Goal: Check status: Check status

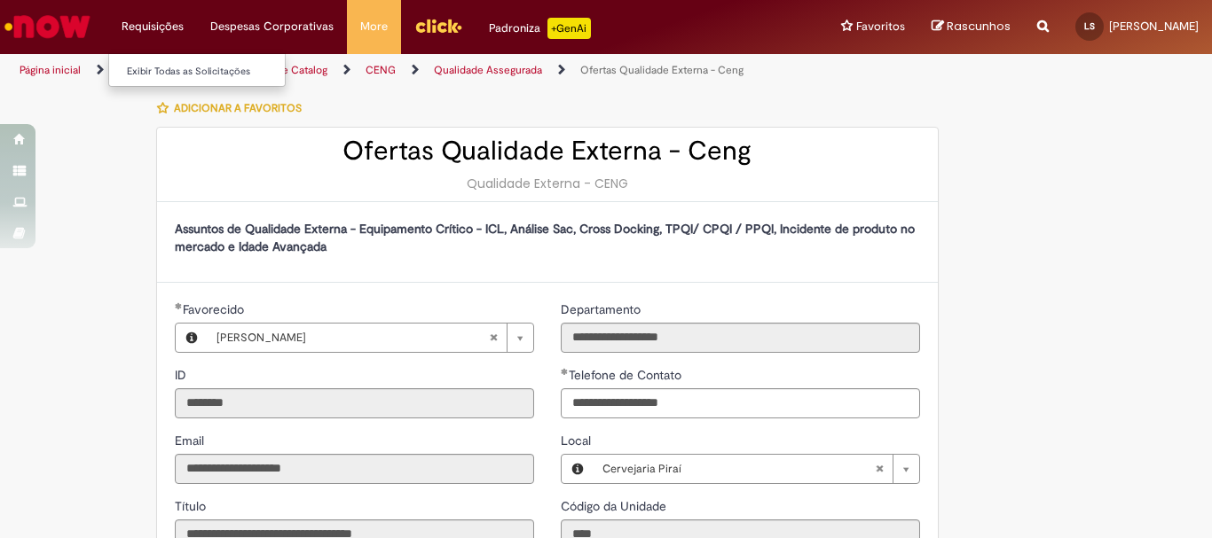
click at [144, 27] on li "Requisições Exibir Todas as Solicitações" at bounding box center [152, 26] width 89 height 53
click at [155, 82] on ul "Exibir Todas as Solicitações" at bounding box center [196, 70] width 177 height 34
click at [154, 73] on link "Exibir Todas as Solicitações" at bounding box center [206, 72] width 195 height 20
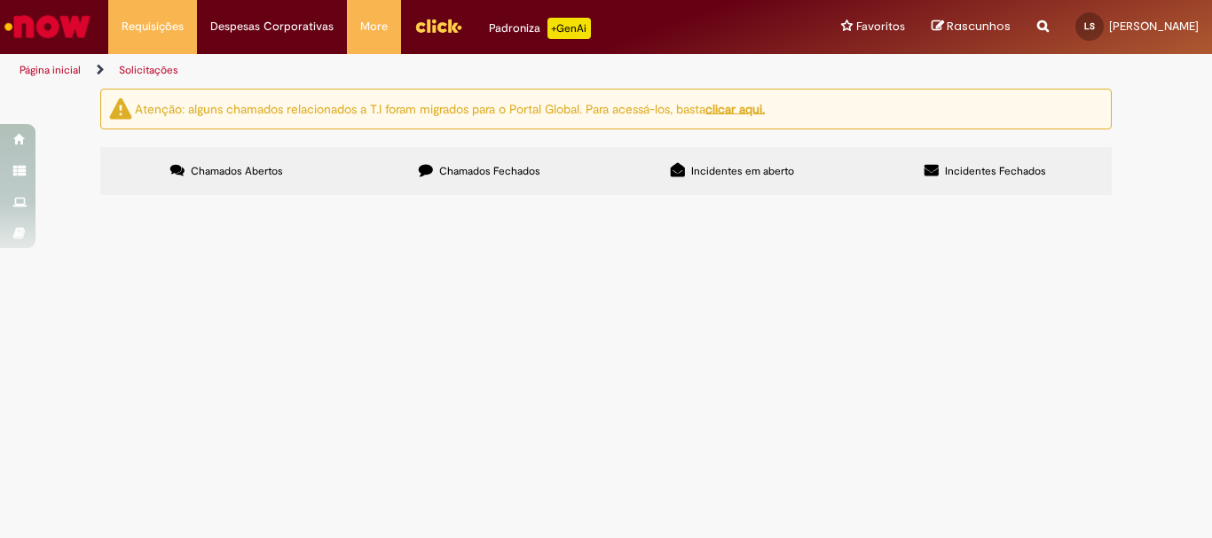
click at [990, 167] on span "Incidentes Fechados" at bounding box center [995, 171] width 101 height 14
click at [752, 112] on u "clicar aqui." at bounding box center [734, 108] width 59 height 16
click at [787, 169] on span "Incidentes em aberto" at bounding box center [742, 171] width 103 height 14
click at [423, 182] on label "Chamados Fechados" at bounding box center [479, 171] width 253 height 48
click at [0, 0] on button at bounding box center [0, 0] width 0 height 0
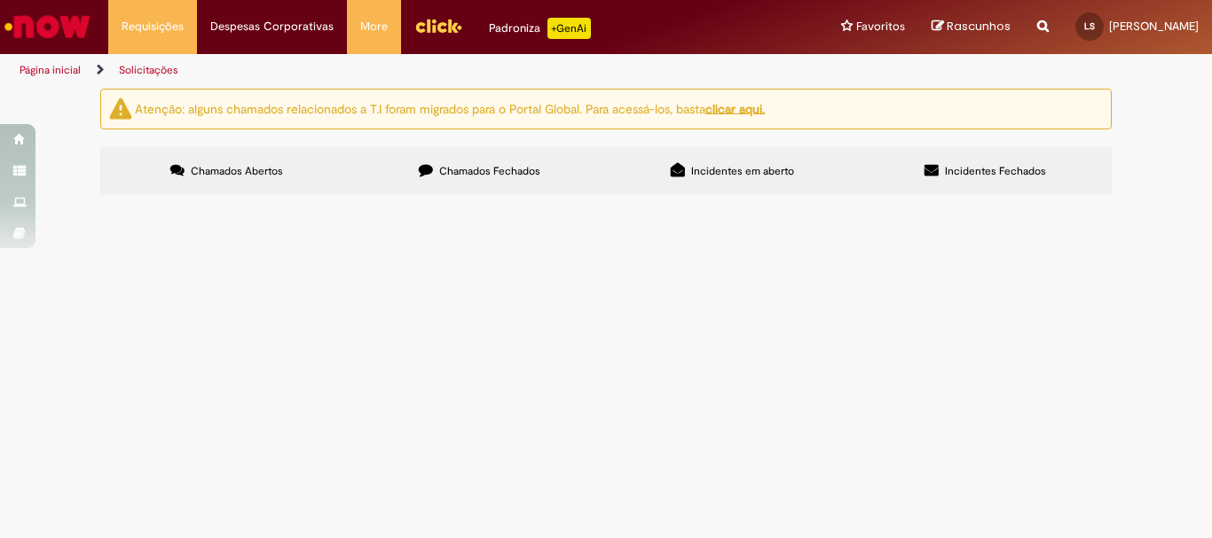
click at [0, 0] on button at bounding box center [0, 0] width 0 height 0
click at [0, 0] on icon at bounding box center [0, 0] width 0 height 0
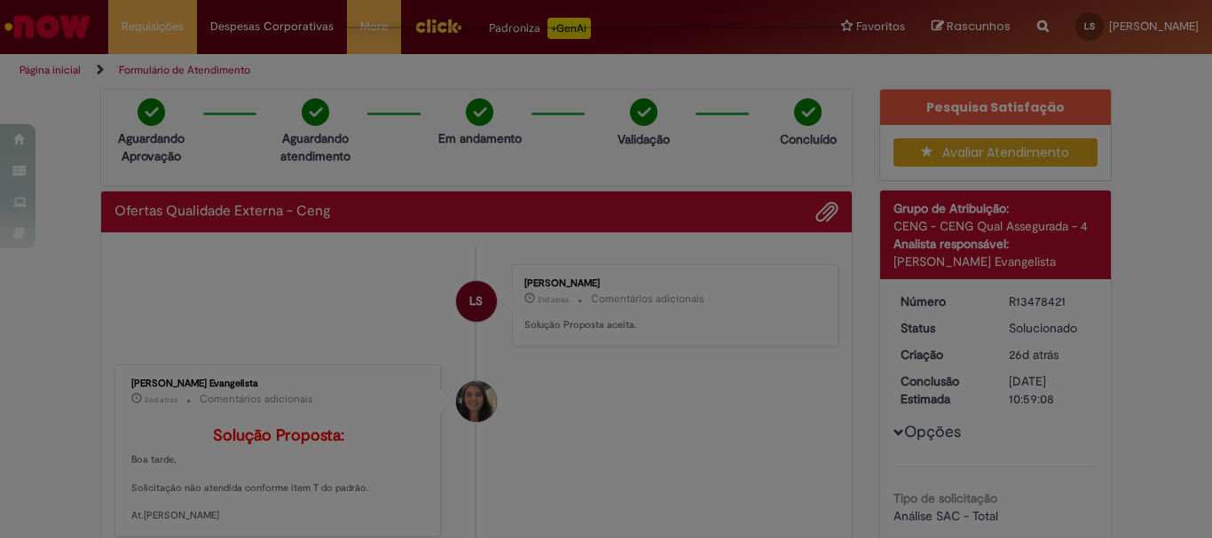
drag, startPoint x: 1204, startPoint y: 109, endPoint x: 1204, endPoint y: 131, distance: 22.2
click at [1204, 131] on div "Feedback" at bounding box center [606, 269] width 1212 height 538
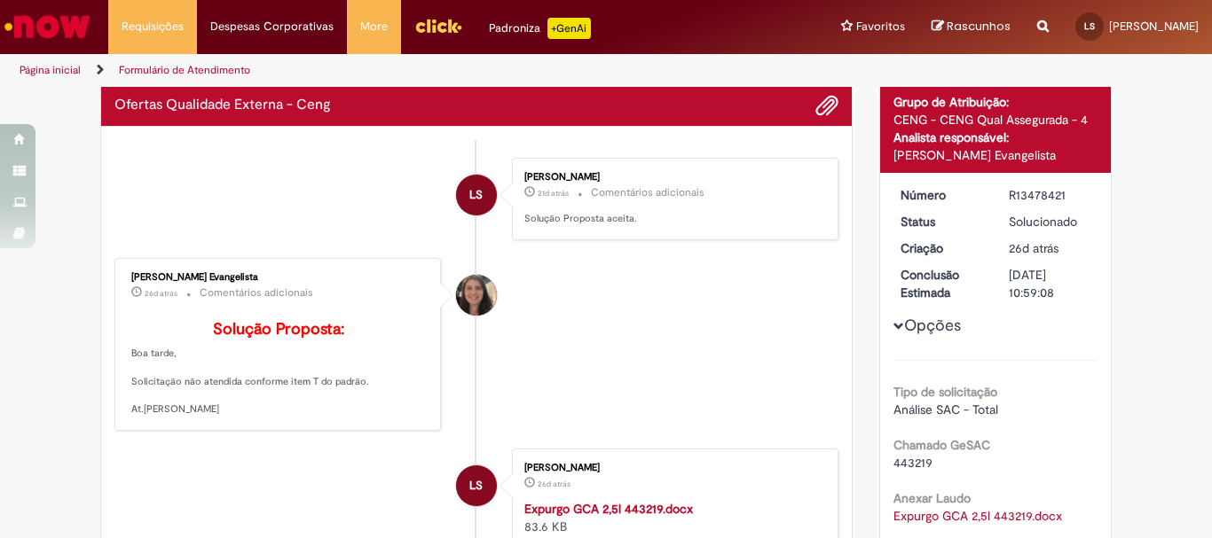
scroll to position [142, 0]
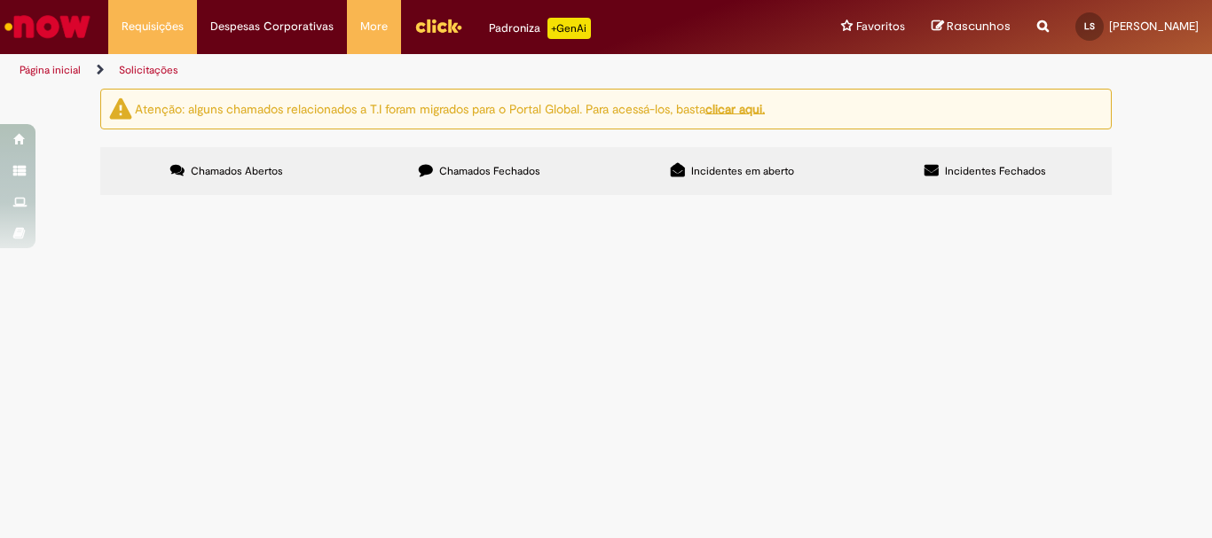
click at [425, 176] on icon at bounding box center [426, 170] width 14 height 14
click at [0, 0] on link "2" at bounding box center [0, 0] width 0 height 0
click at [0, 0] on span "Solicito expurgo porque é da produção de clarimex com açúcar cristal." at bounding box center [0, 0] width 0 height 0
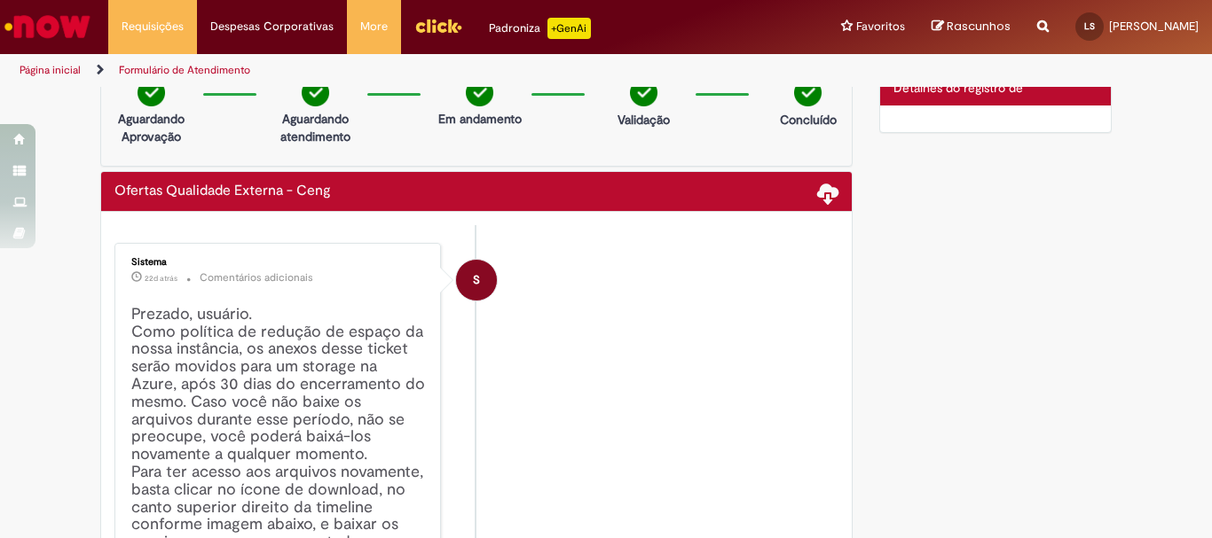
scroll to position [16, 0]
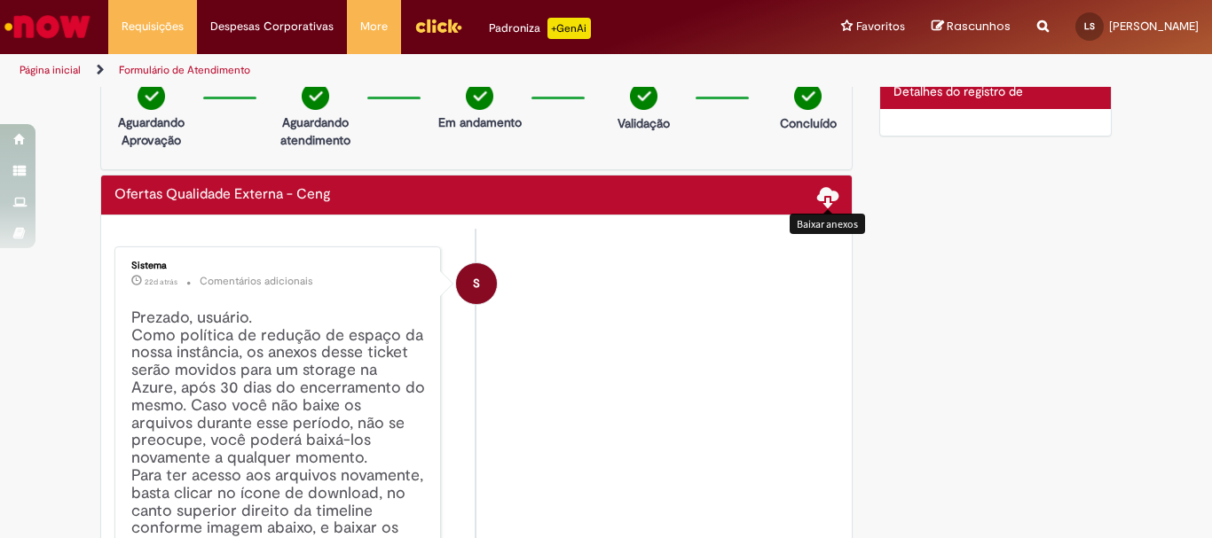
click at [817, 190] on span at bounding box center [827, 195] width 21 height 21
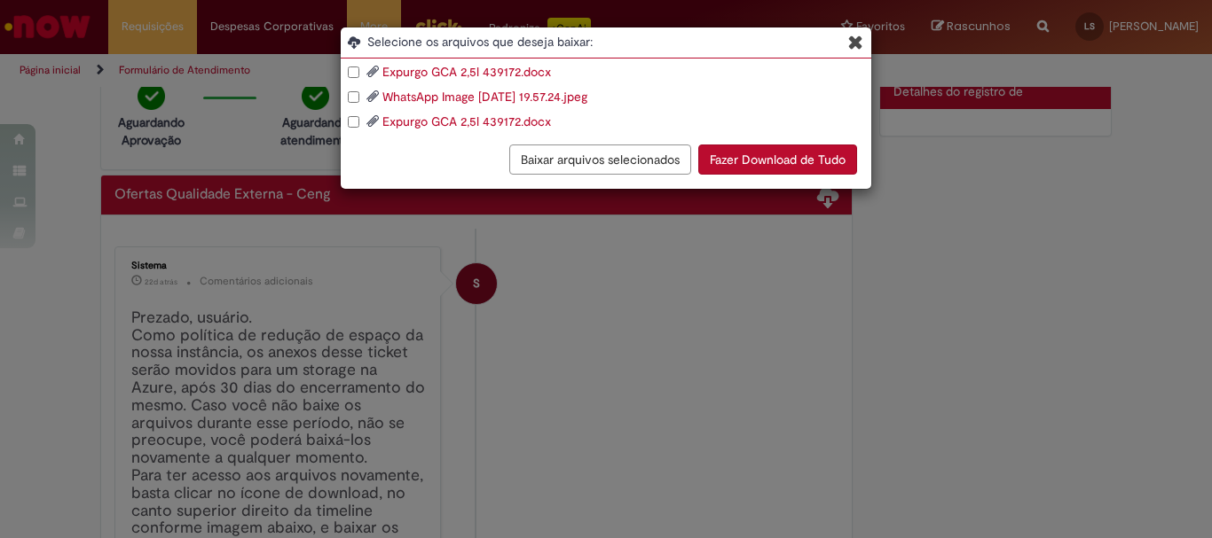
click at [851, 47] on icon "Blob Storage Download Modal" at bounding box center [855, 42] width 15 height 19
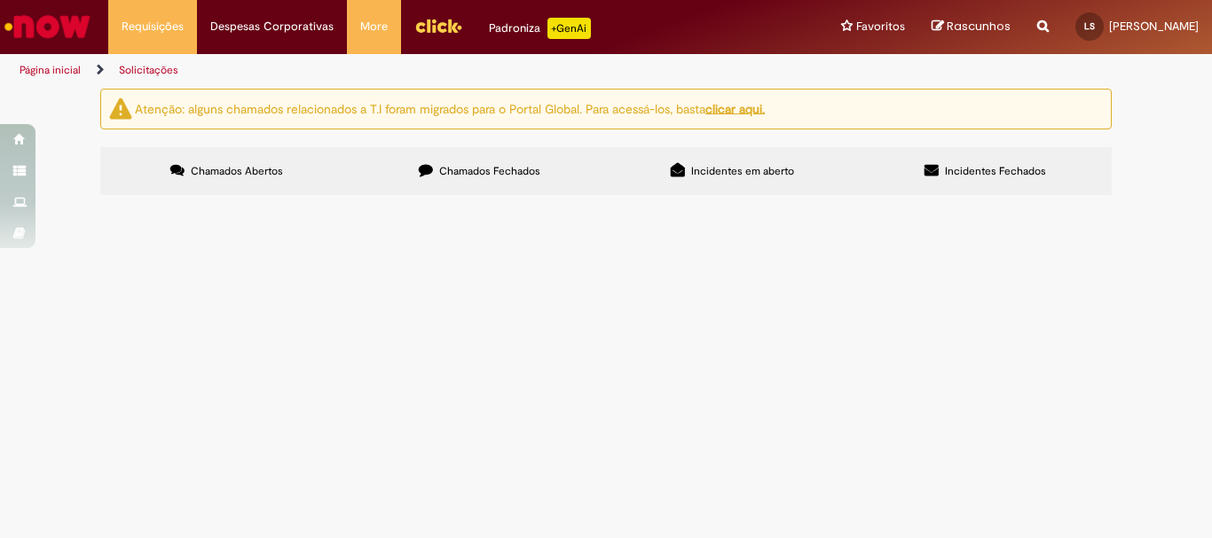
click at [460, 172] on span "Chamados Fechados" at bounding box center [489, 171] width 101 height 14
click at [0, 0] on link "2" at bounding box center [0, 0] width 0 height 0
click at [0, 0] on span "Solicito expurgo porque é da produção de clarimex com açúcar cristal." at bounding box center [0, 0] width 0 height 0
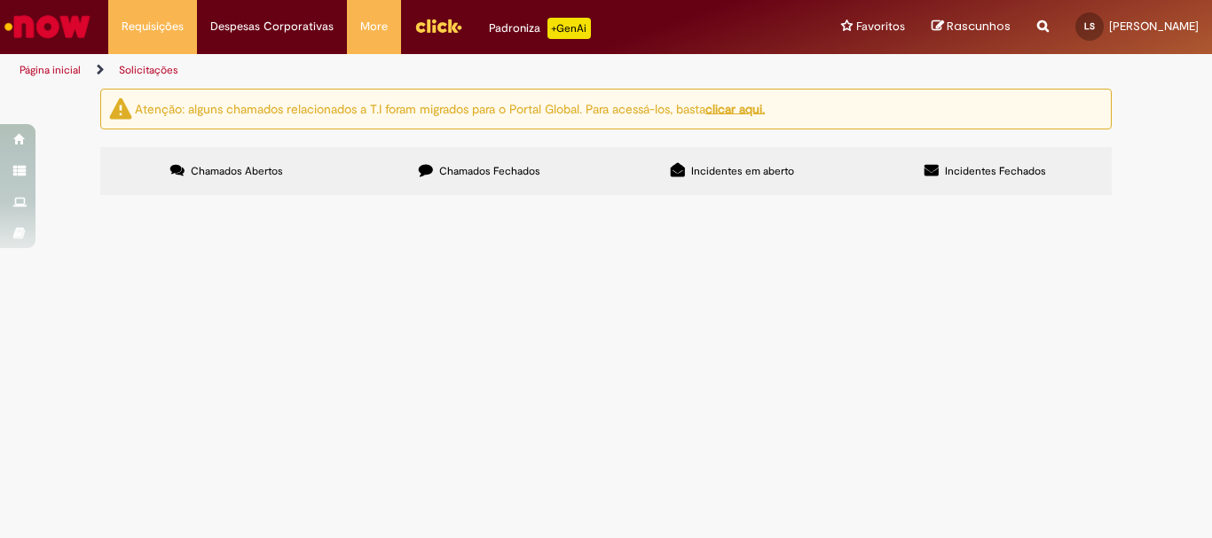
click at [0, 0] on td "Solucionado" at bounding box center [0, 0] width 0 height 0
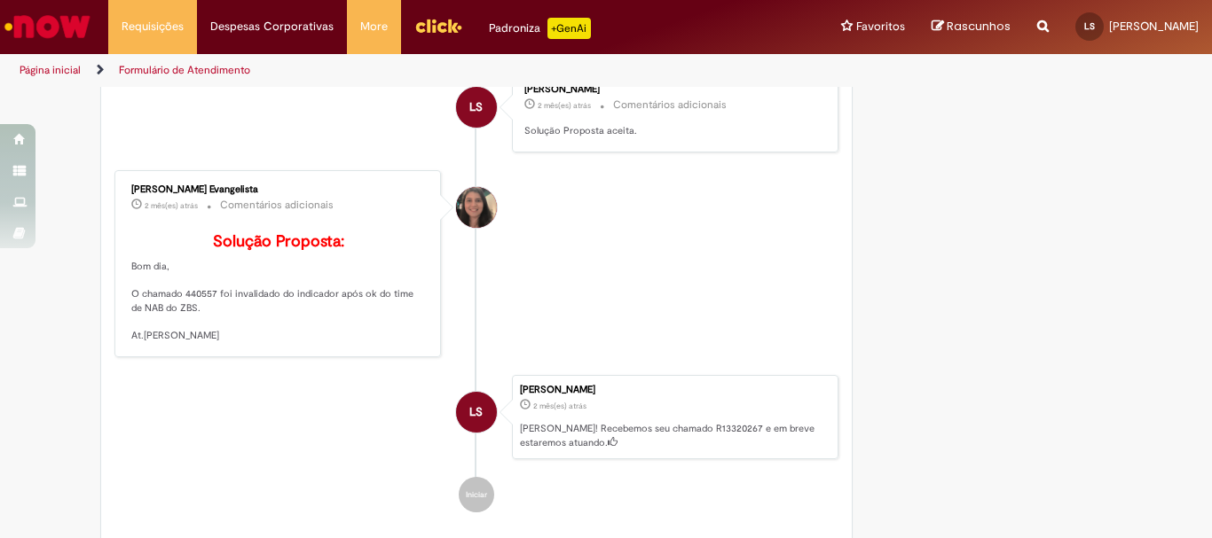
scroll to position [761, 0]
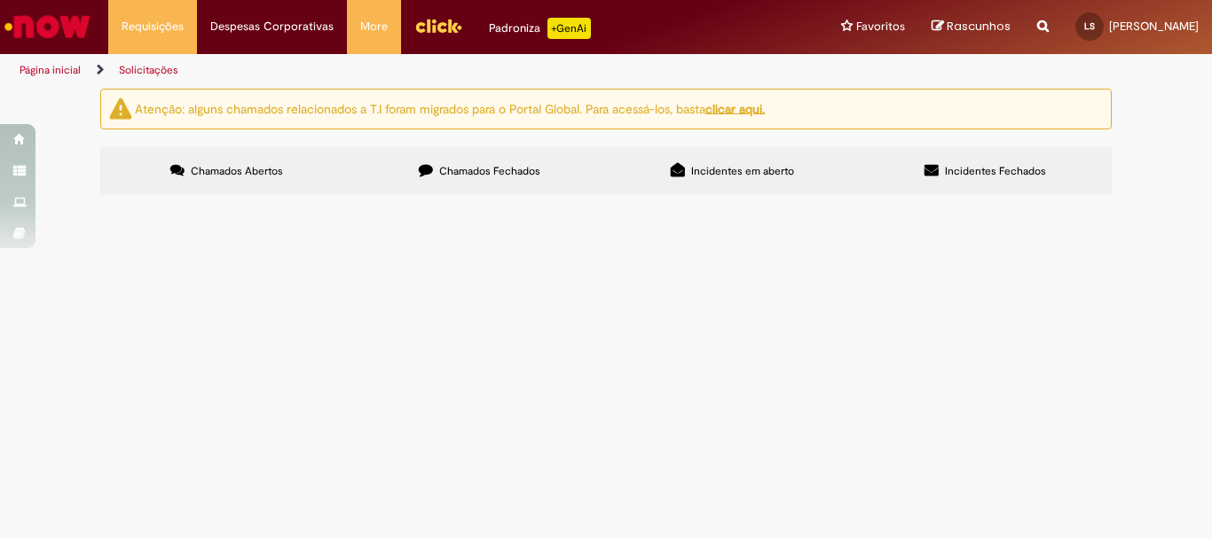
click at [490, 172] on span "Chamados Fechados" at bounding box center [489, 171] width 101 height 14
click at [0, 0] on link "2" at bounding box center [0, 0] width 0 height 0
click at [0, 0] on td at bounding box center [0, 0] width 0 height 0
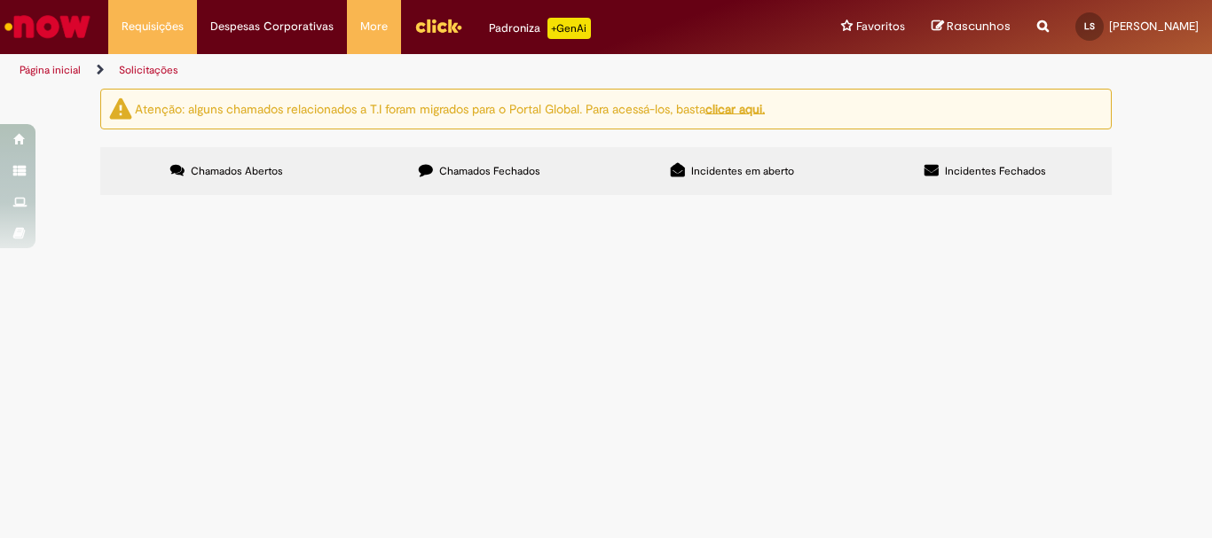
click at [0, 0] on span "Solucionado" at bounding box center [0, 0] width 0 height 0
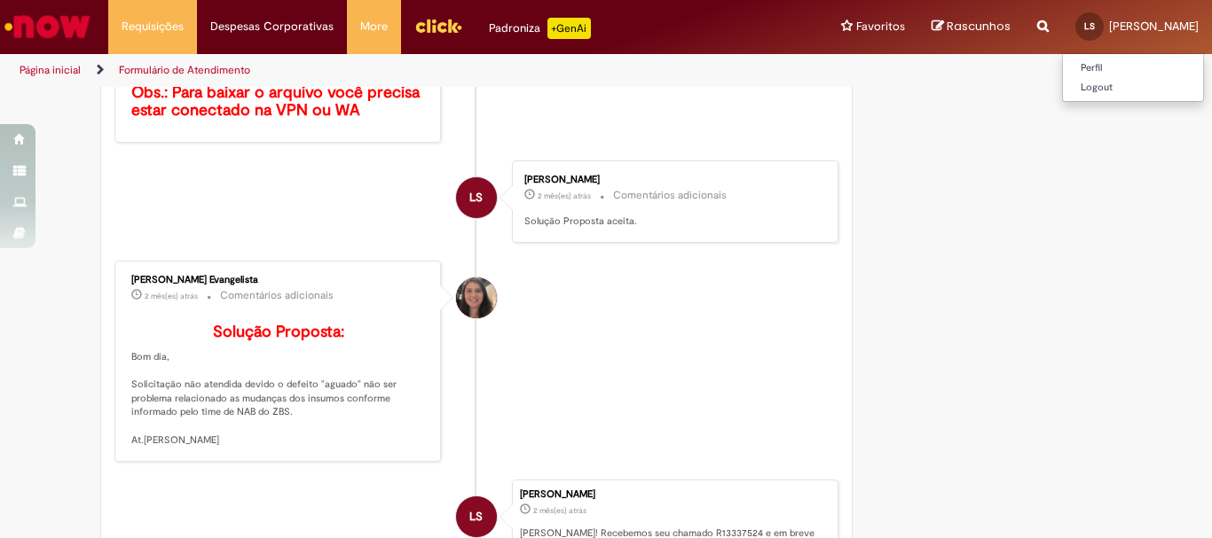
scroll to position [710, 0]
